Goal: Task Accomplishment & Management: Manage account settings

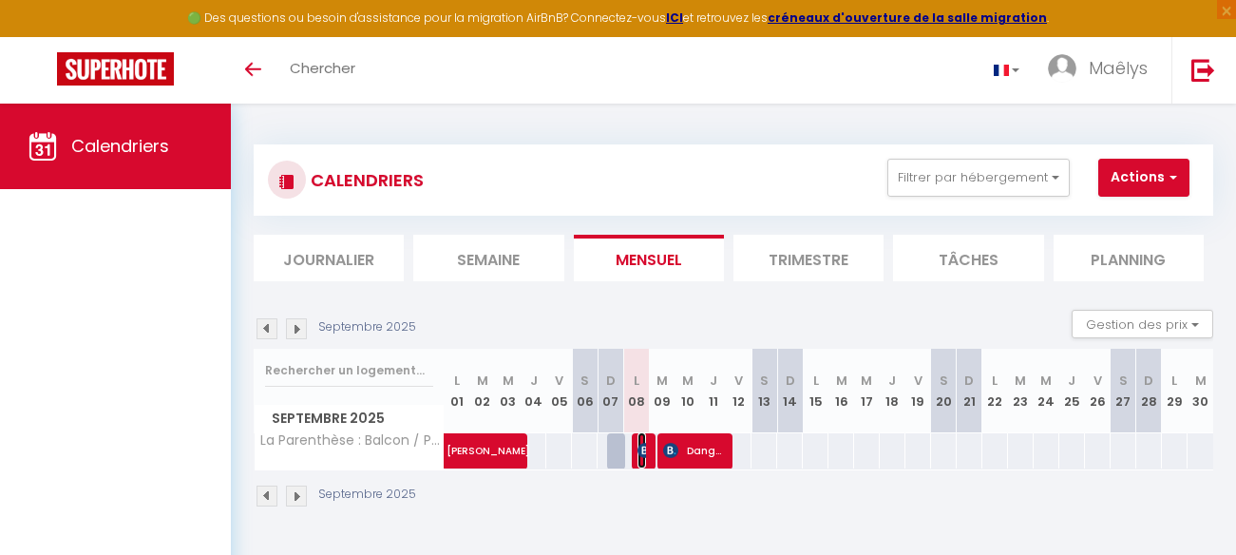
click at [642, 451] on img at bounding box center [644, 450] width 15 height 15
select select "OK"
select select "KO"
select select "0"
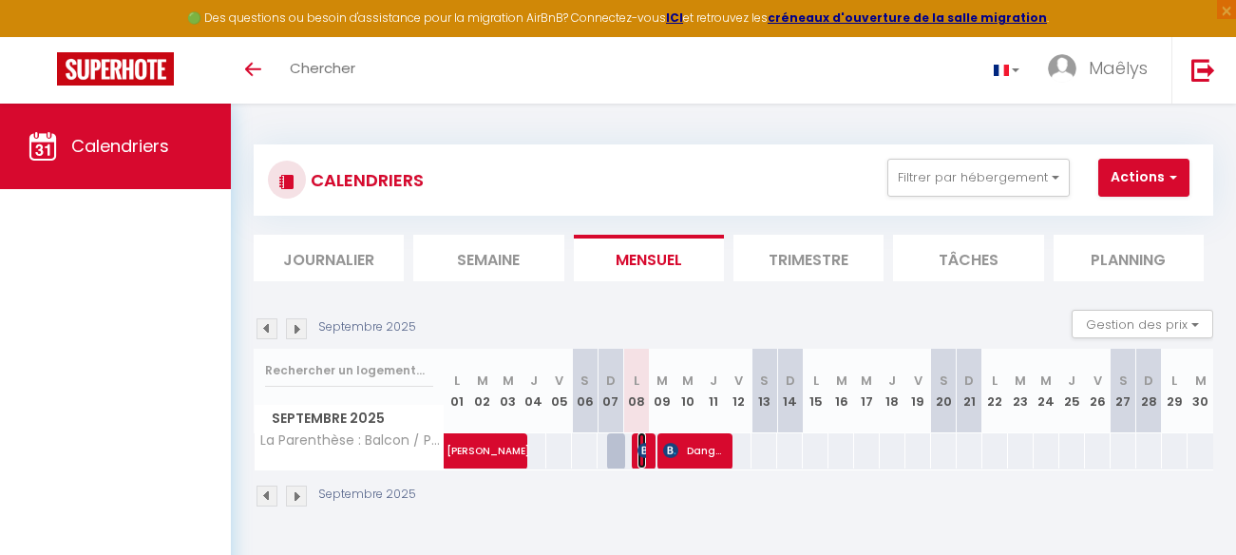
select select "1"
select select
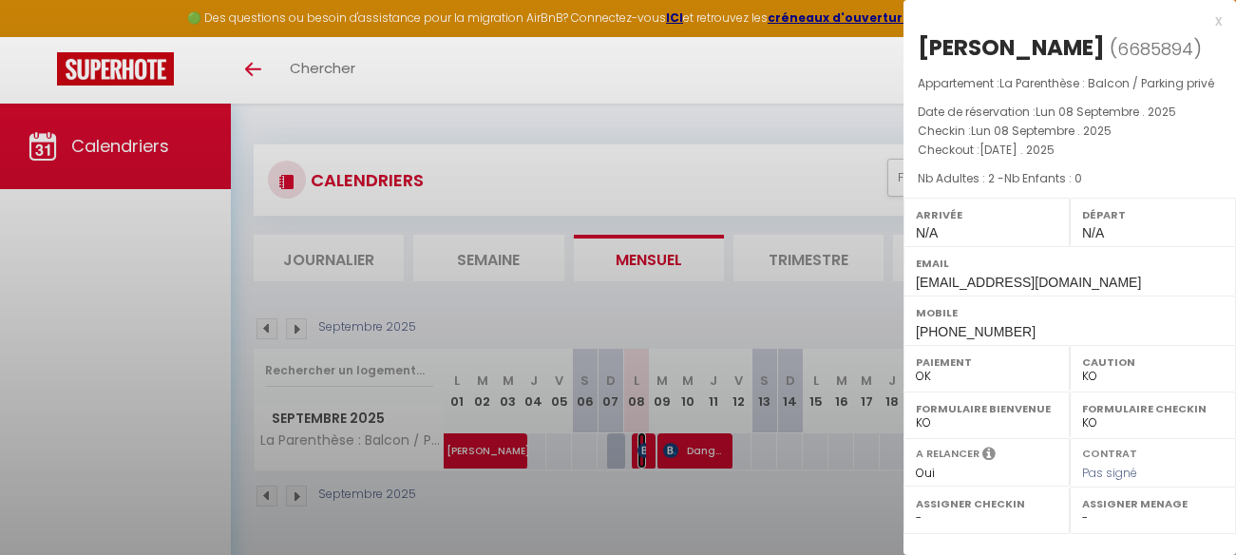
select select "23705"
select select "38693"
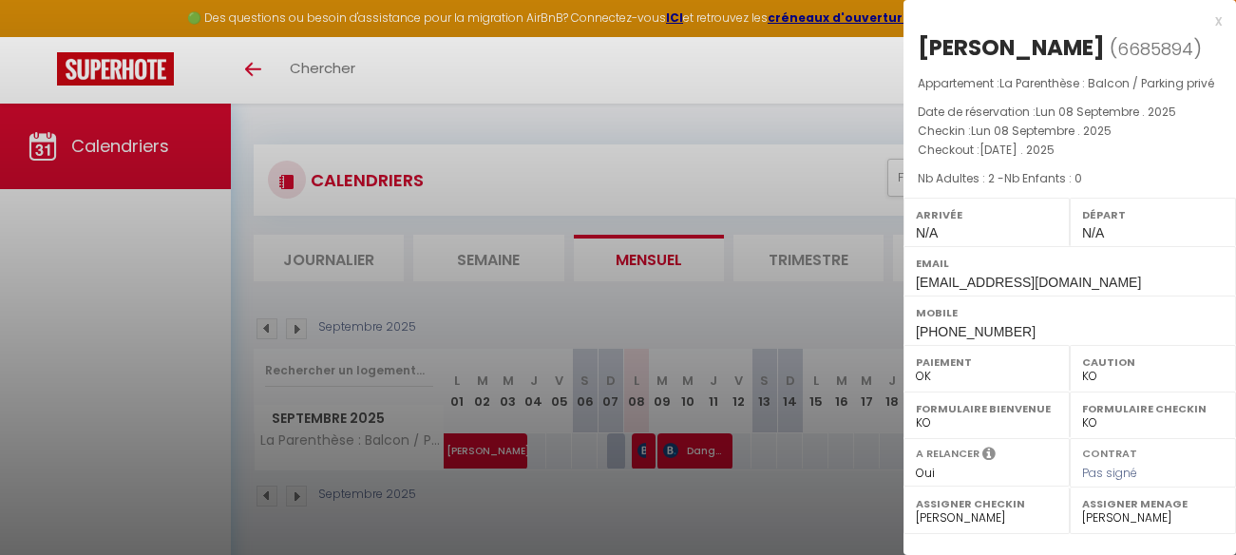
click at [850, 86] on div at bounding box center [618, 277] width 1236 height 555
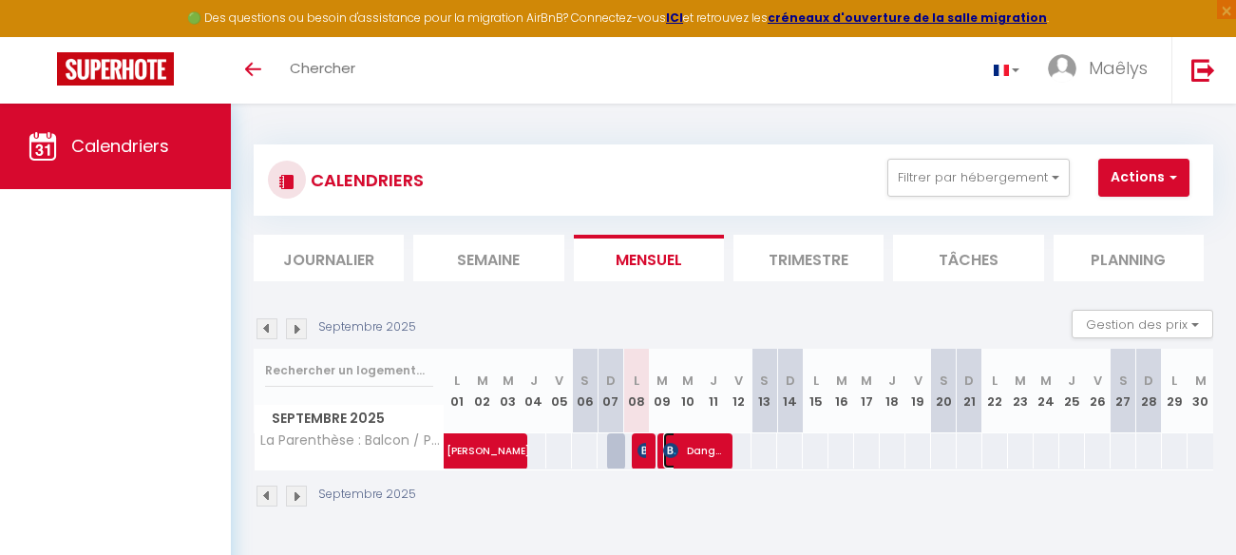
click at [710, 448] on span "Dangleterre Anne" at bounding box center [693, 450] width 60 height 36
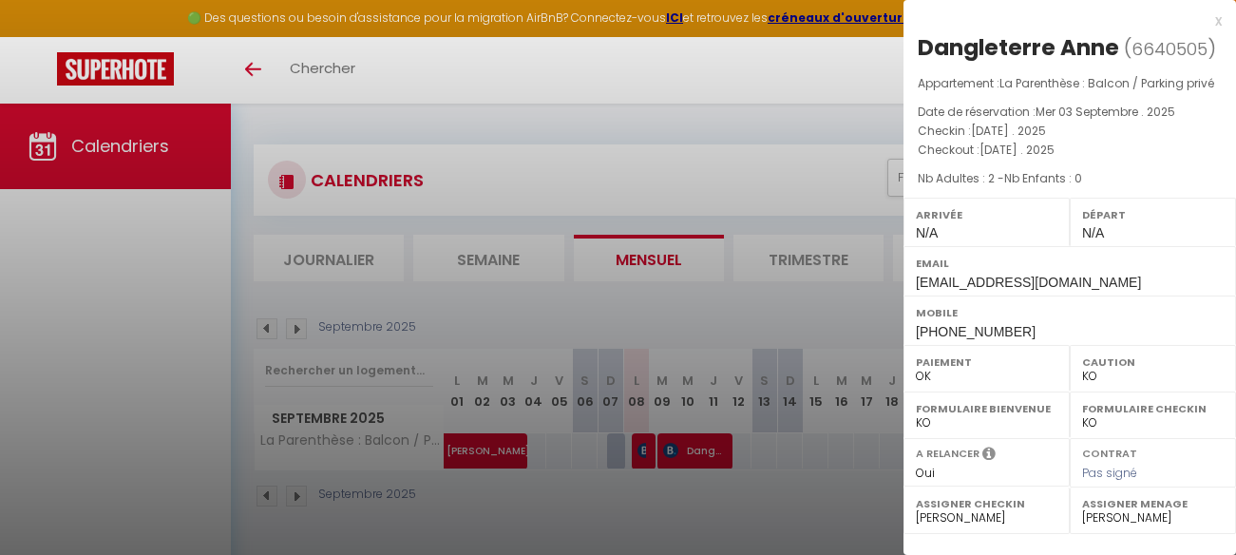
click at [1211, 25] on div "x" at bounding box center [1062, 20] width 318 height 23
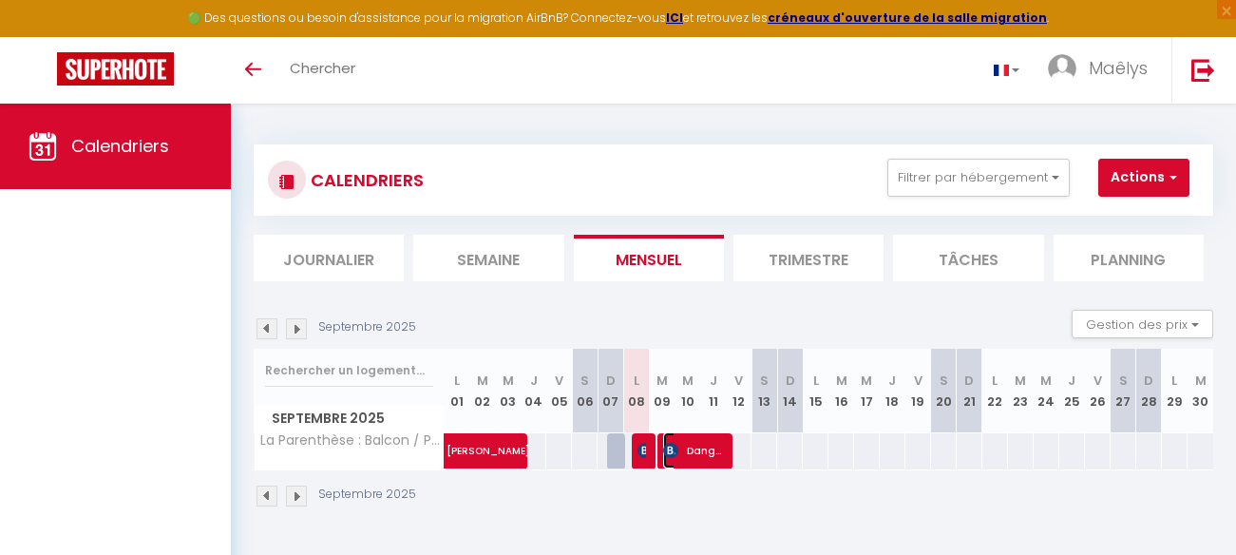
click at [679, 460] on span "Dangleterre Anne" at bounding box center [693, 450] width 60 height 36
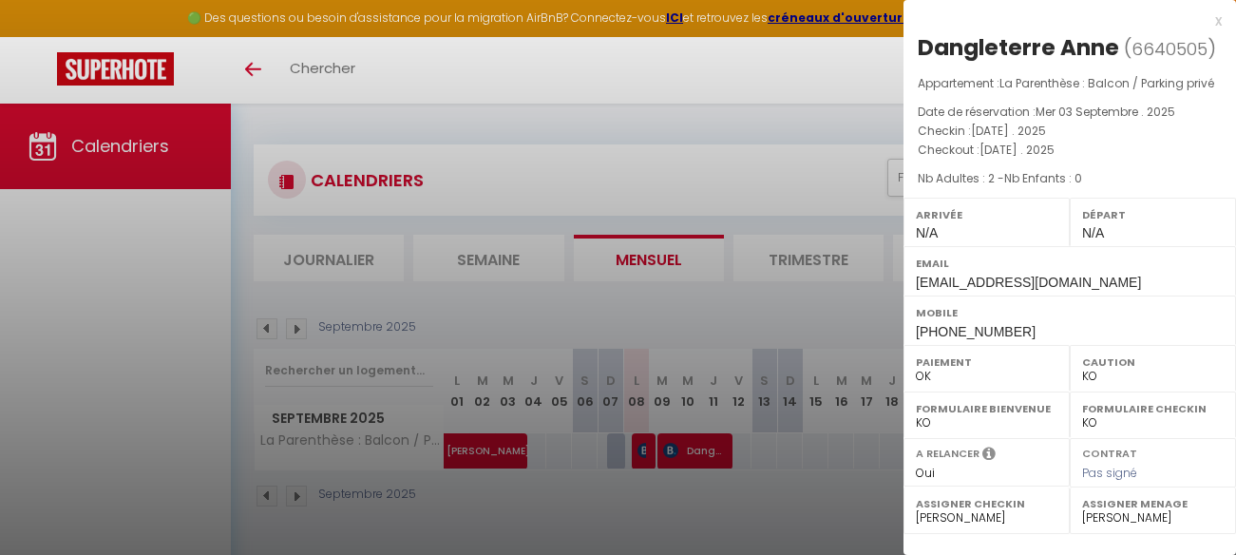
click at [1221, 23] on div "x [GEOGRAPHIC_DATA] ( 6640505 ) Appartement : [GEOGRAPHIC_DATA] : [GEOGRAPHIC_D…" at bounding box center [1069, 177] width 332 height 354
click at [1219, 20] on div "x" at bounding box center [1062, 20] width 318 height 23
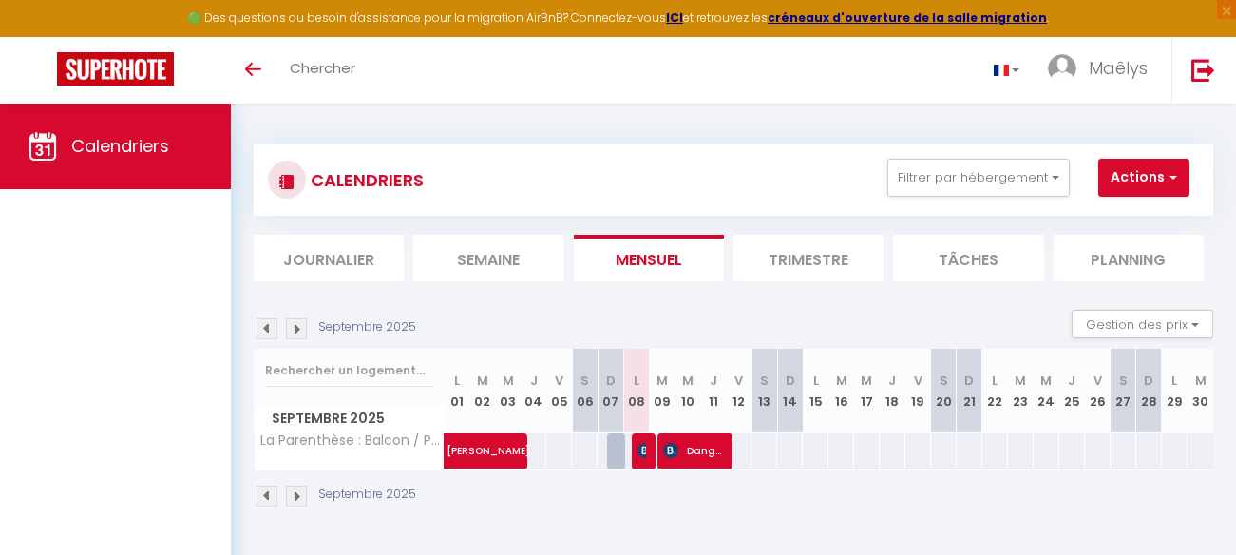
click at [301, 343] on div "[DATE] Gestion des prix Nb Nuits minimum Règles Disponibilité" at bounding box center [733, 329] width 959 height 39
click at [301, 336] on img at bounding box center [296, 328] width 21 height 21
select select "KO"
select select "0"
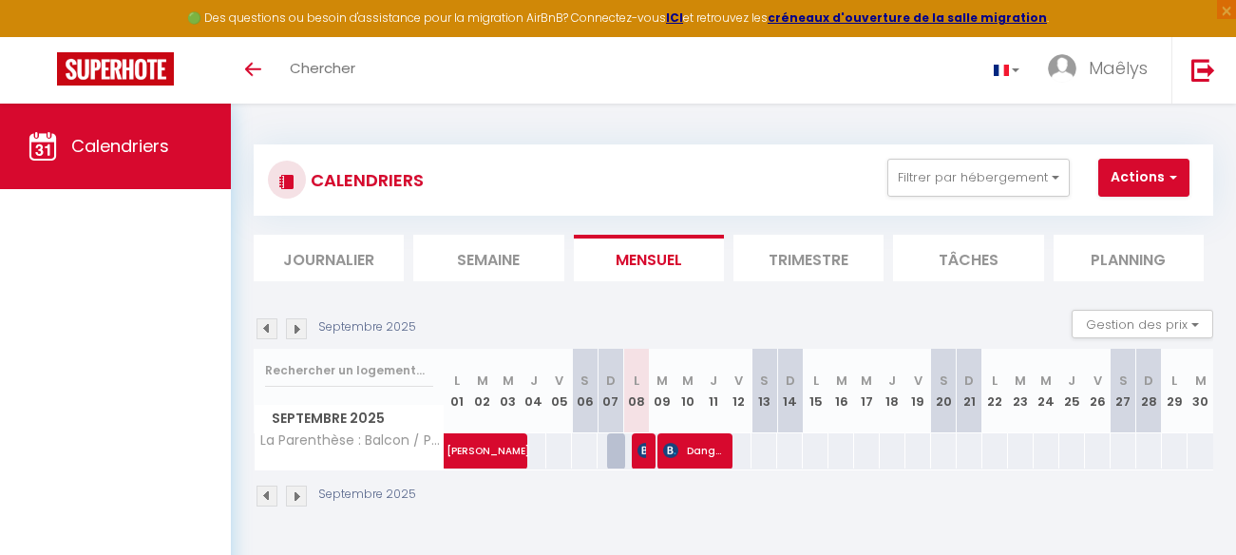
select select "23705"
select select "38693"
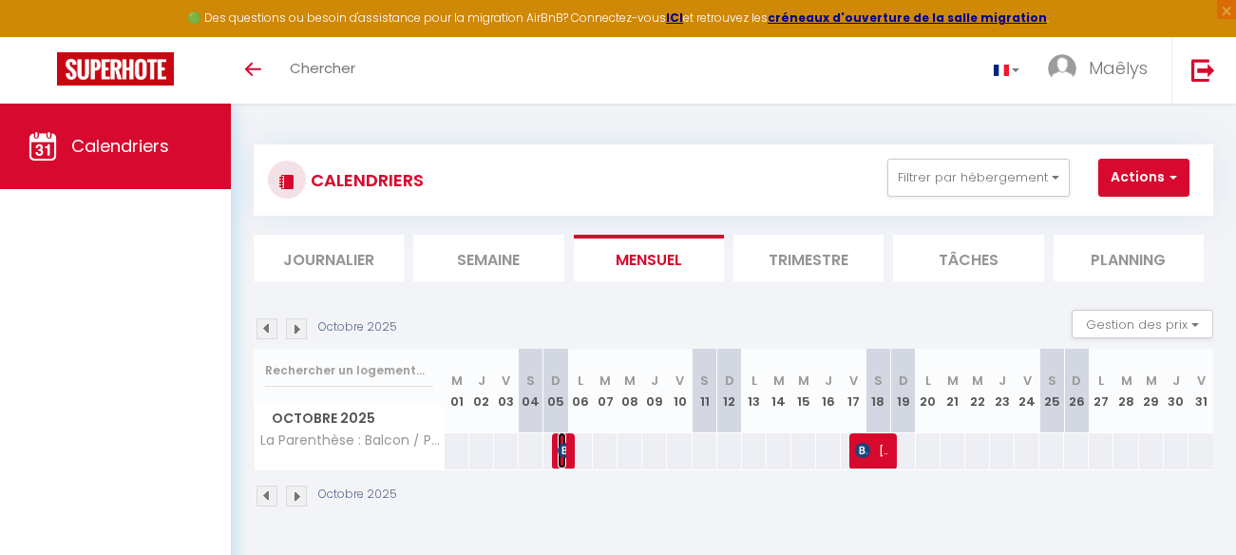
click at [559, 454] on img at bounding box center [565, 450] width 15 height 15
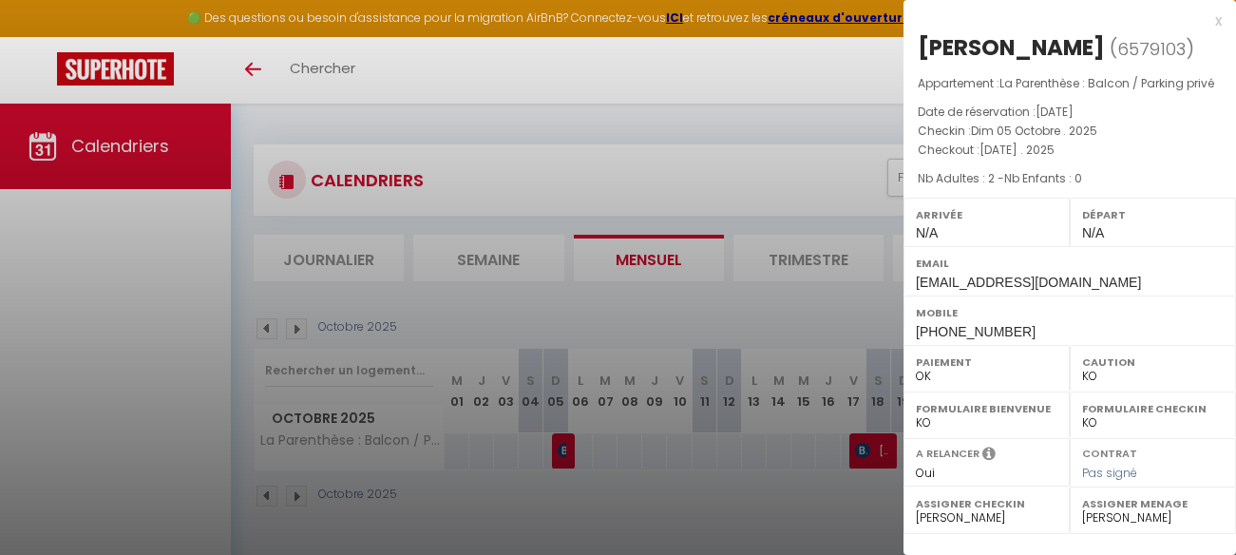
click at [1222, 25] on div "x [PERSON_NAME] ( 6579103 ) Appartement : [GEOGRAPHIC_DATA] : [GEOGRAPHIC_DATA]…" at bounding box center [1069, 177] width 332 height 354
click at [1213, 24] on div "x" at bounding box center [1062, 20] width 318 height 23
